Goal: Information Seeking & Learning: Learn about a topic

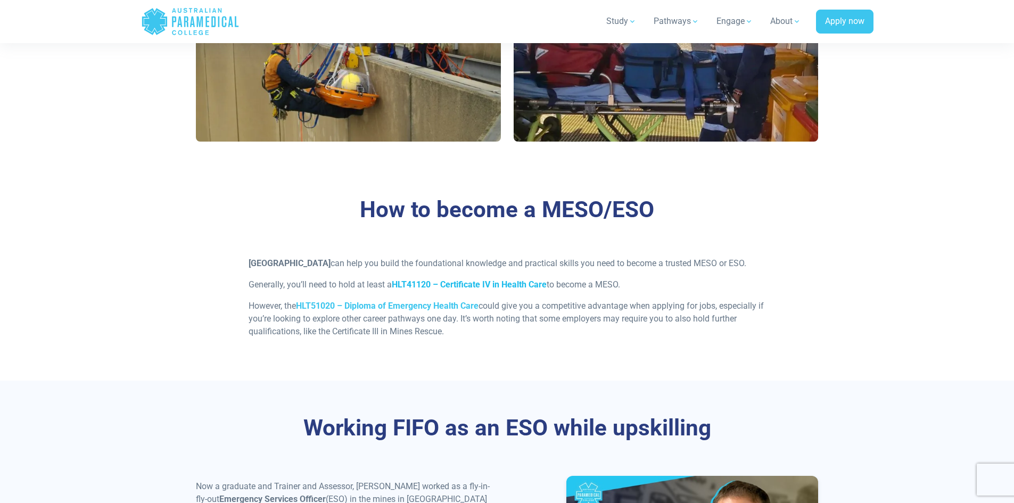
click at [469, 290] on strong "HLT41120 – Certificate IV in Health Care" at bounding box center [469, 284] width 155 height 10
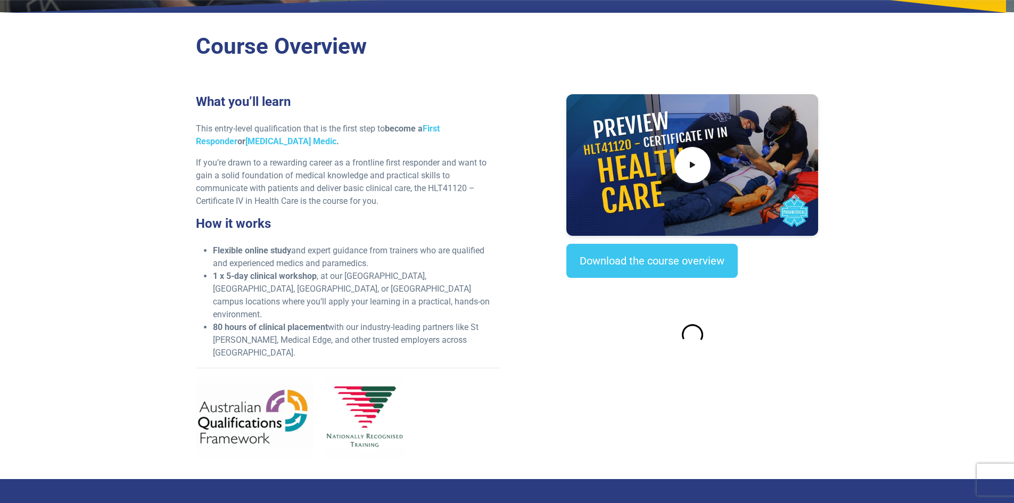
scroll to position [266, 0]
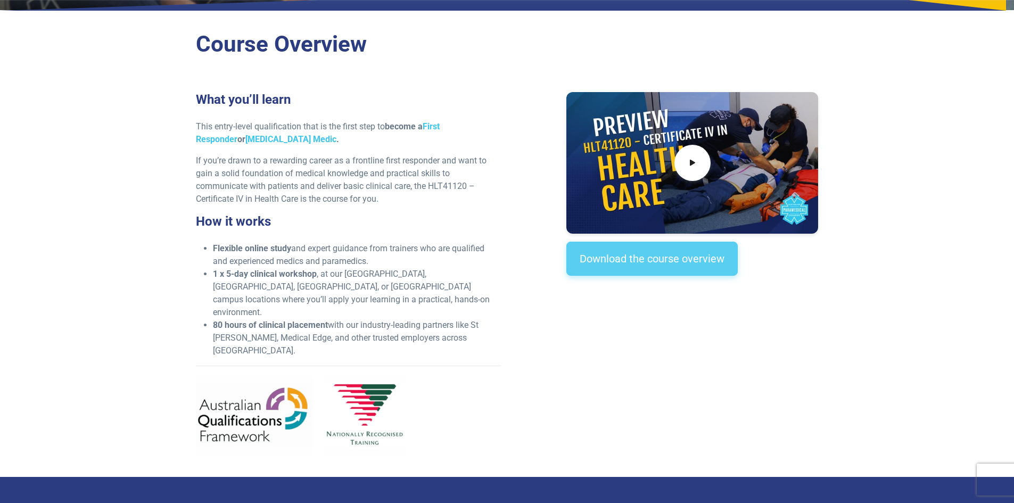
click at [611, 263] on link "Download the course overview" at bounding box center [651, 259] width 171 height 34
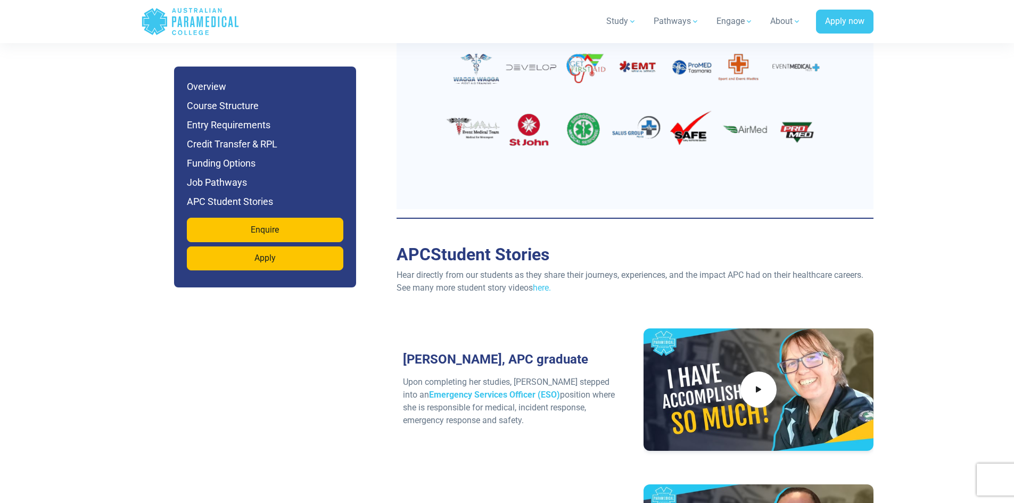
scroll to position [3308, 0]
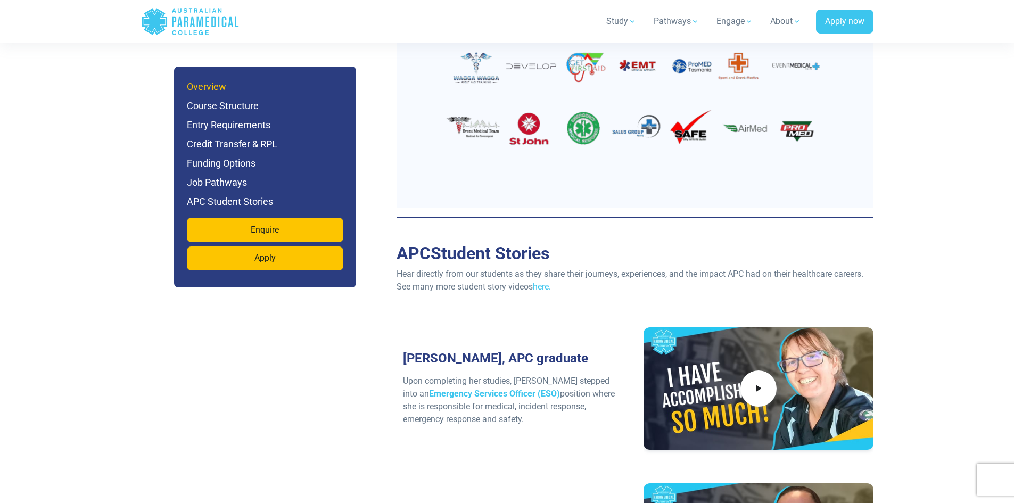
click at [218, 85] on h6 "Overview" at bounding box center [265, 86] width 156 height 15
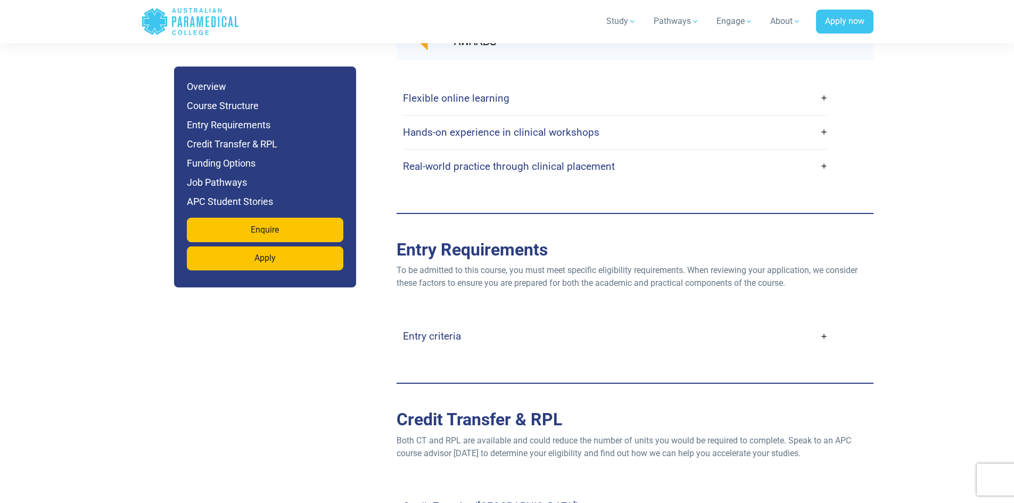
scroll to position [2038, 0]
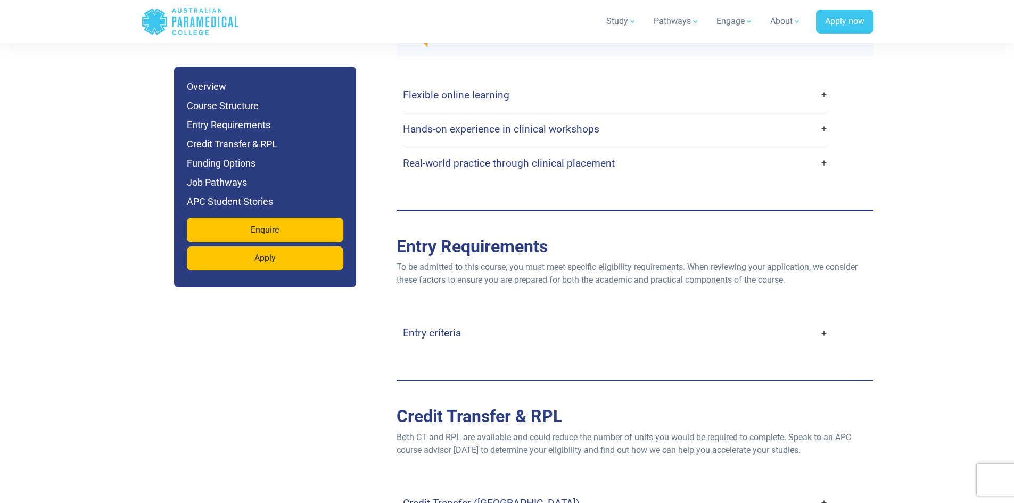
click at [824, 320] on link "Entry criteria" at bounding box center [615, 332] width 425 height 25
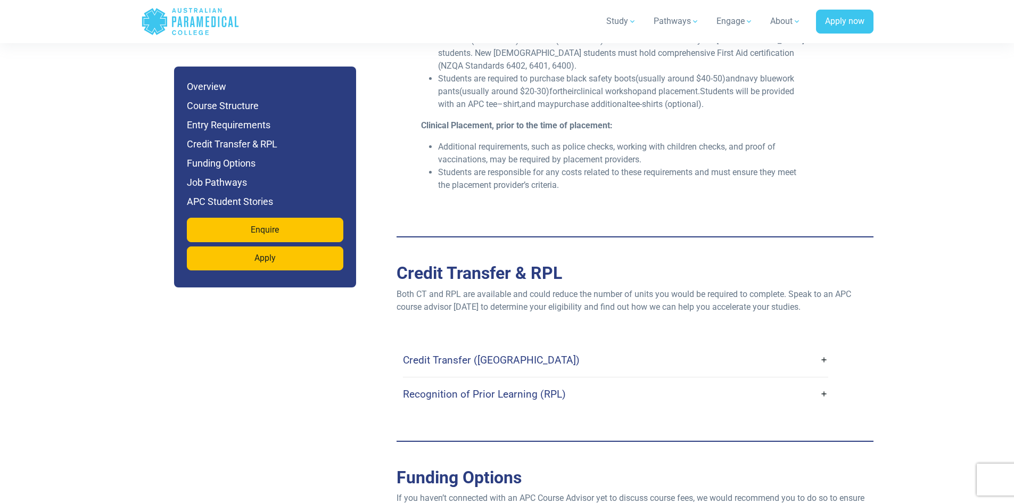
scroll to position [2590, 0]
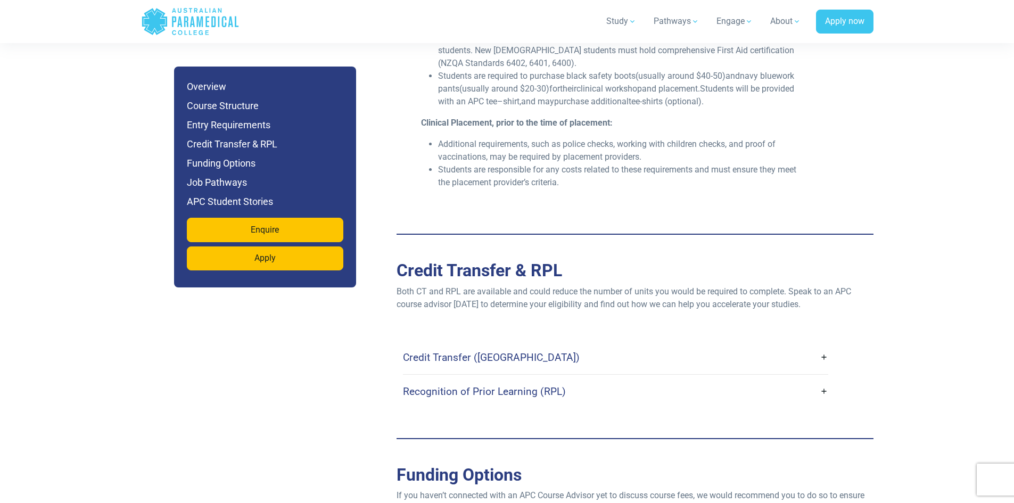
click at [623, 345] on link "Credit Transfer ([GEOGRAPHIC_DATA])" at bounding box center [615, 357] width 425 height 25
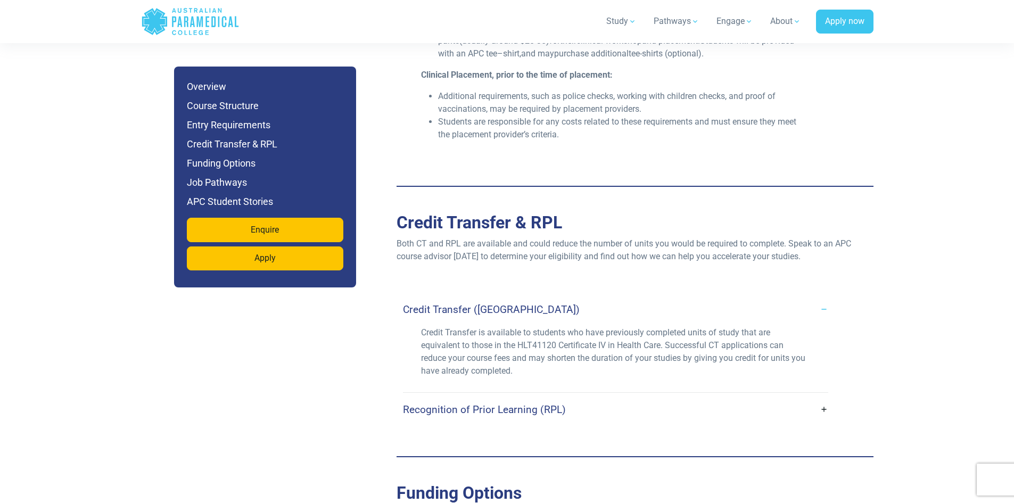
scroll to position [2639, 0]
click at [603, 396] on link "Recognition of Prior Learning (RPL)" at bounding box center [615, 408] width 425 height 25
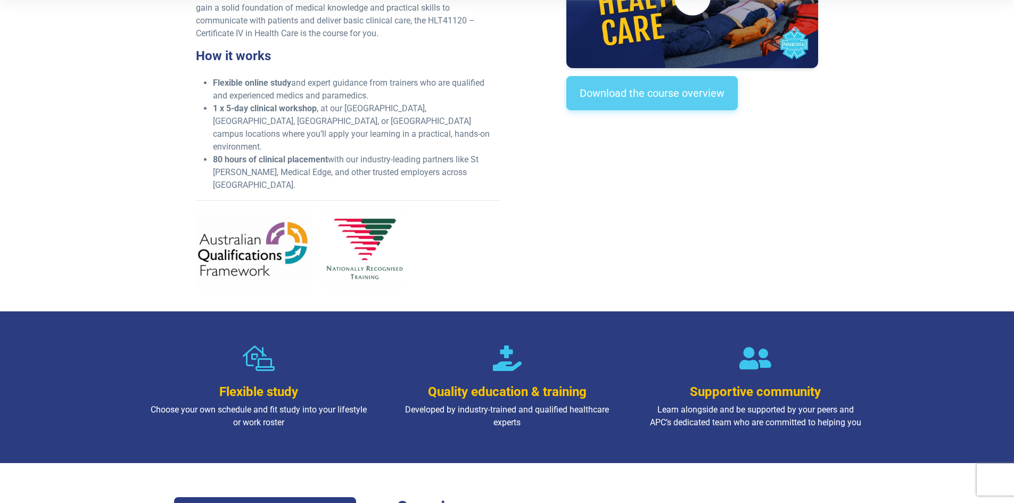
scroll to position [378, 0]
